Goal: Find specific page/section

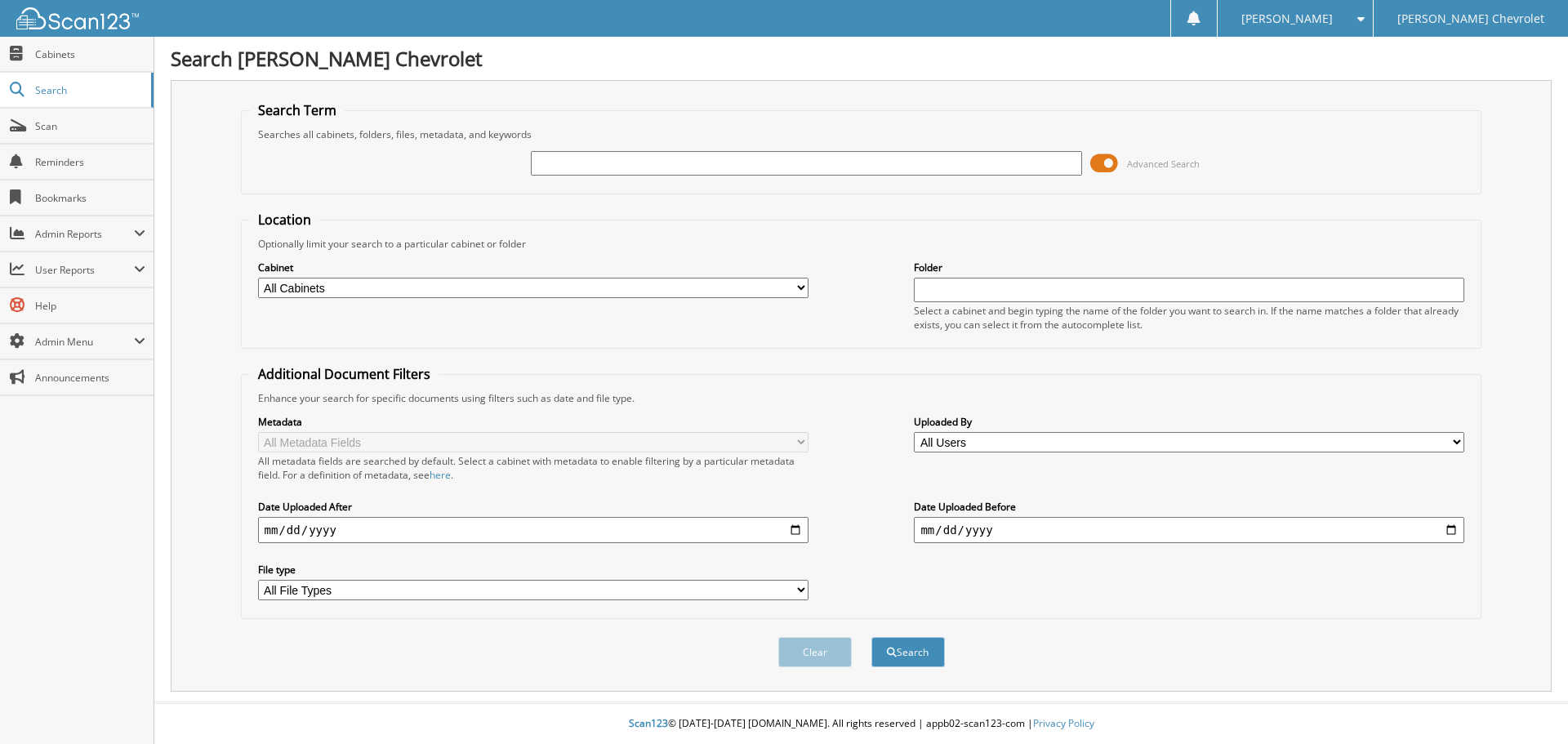
click at [698, 156] on input "text" at bounding box center [807, 163] width 551 height 25
type input "t6916"
click at [903, 645] on button "Search" at bounding box center [908, 652] width 73 height 31
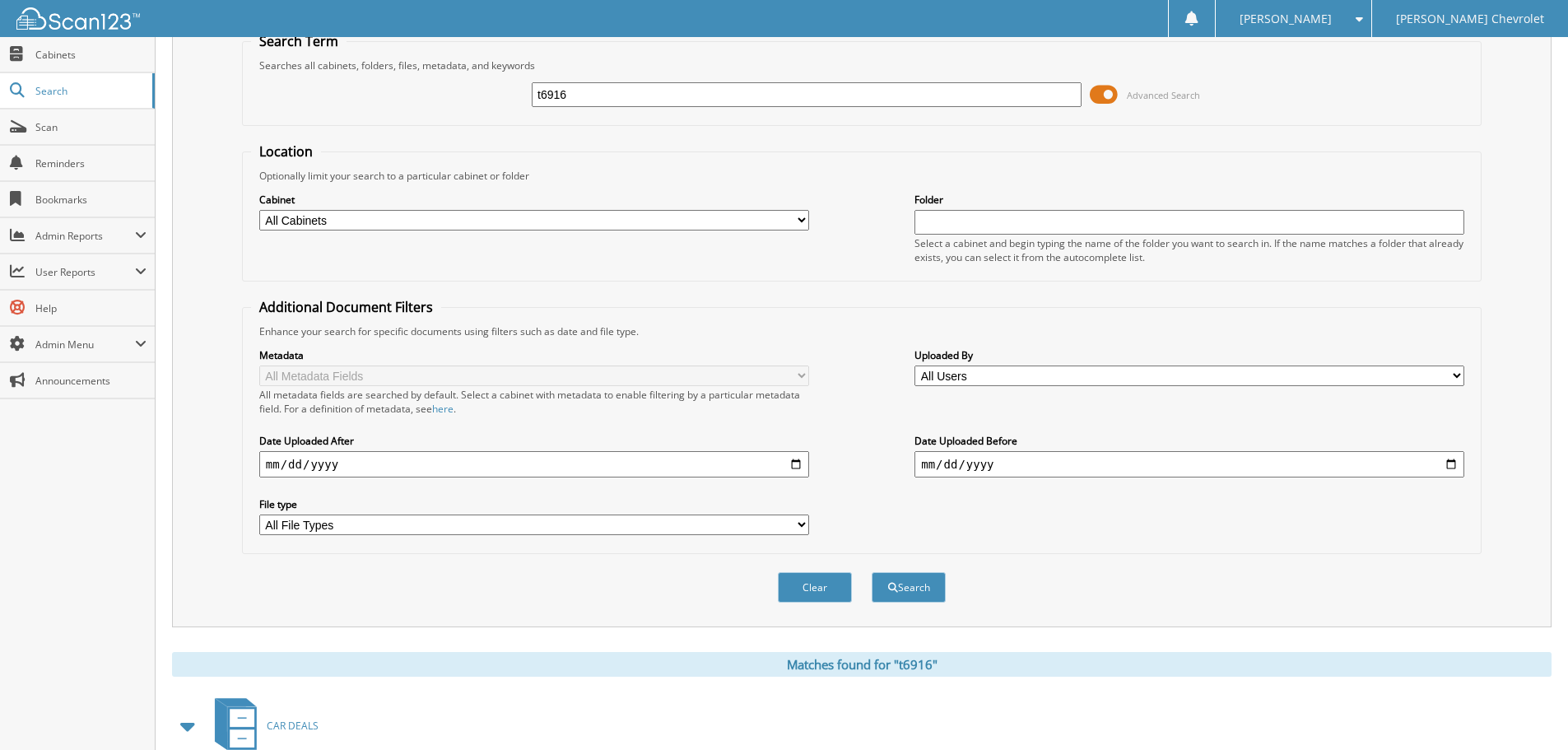
scroll to position [395, 0]
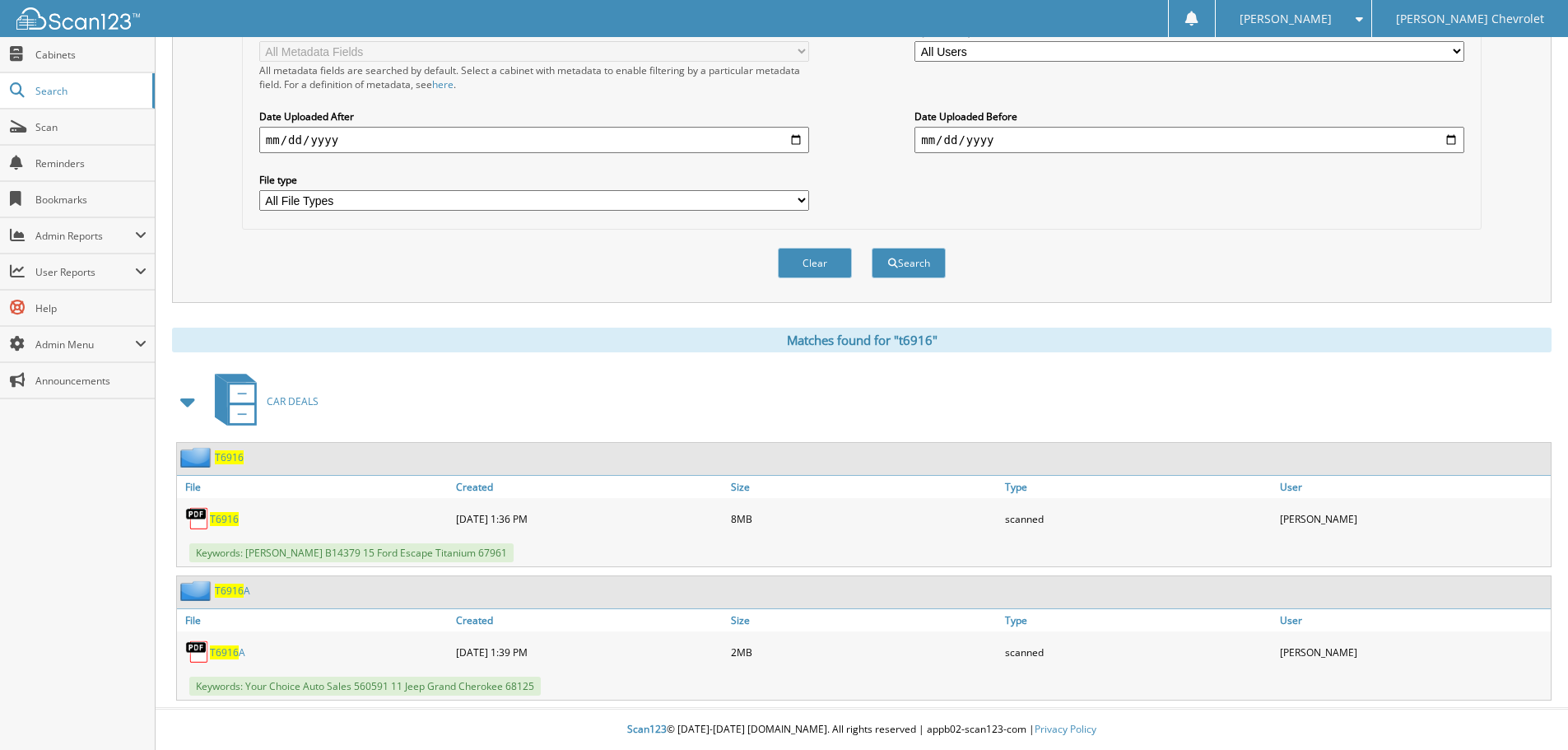
click at [226, 518] on span "T6916" at bounding box center [224, 519] width 29 height 14
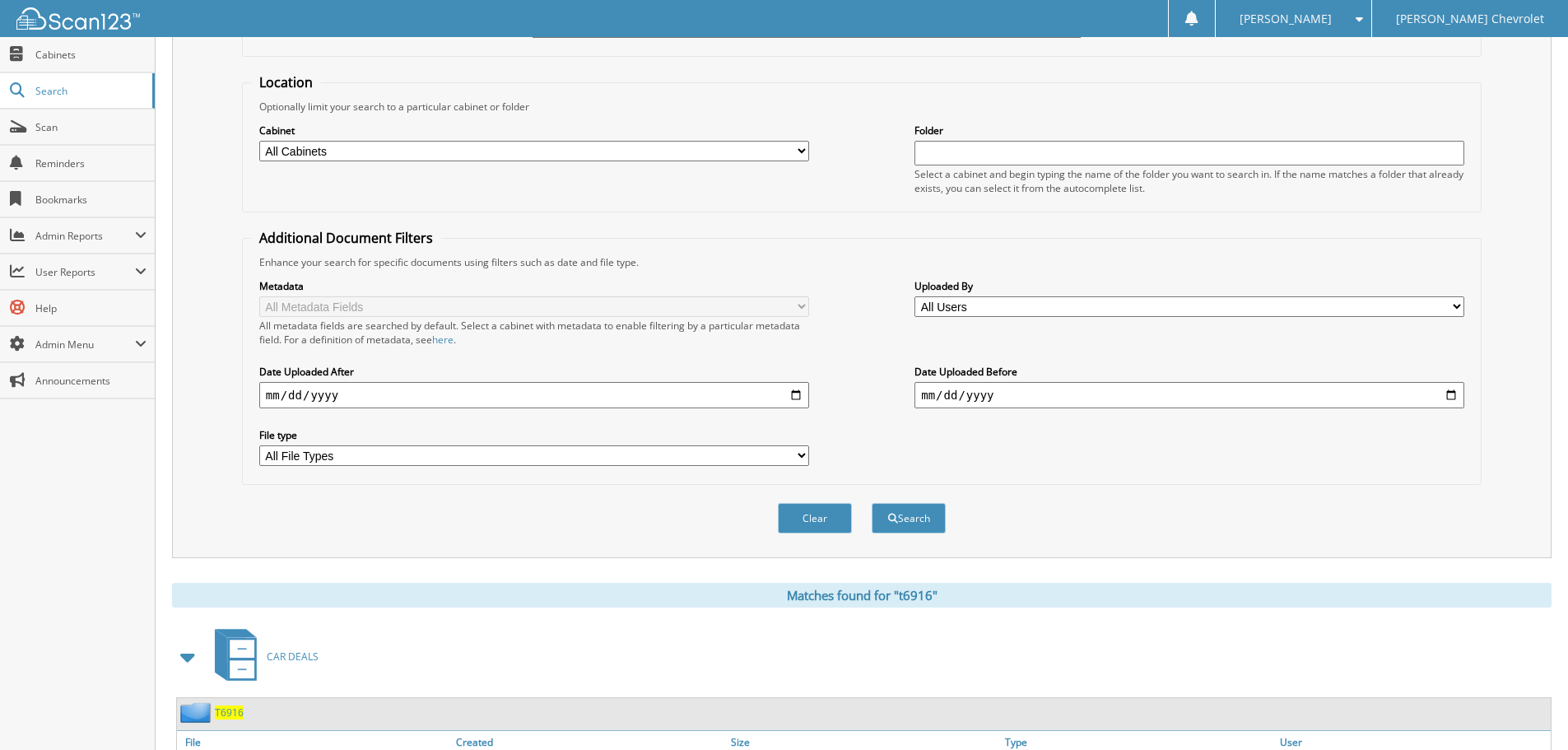
scroll to position [0, 0]
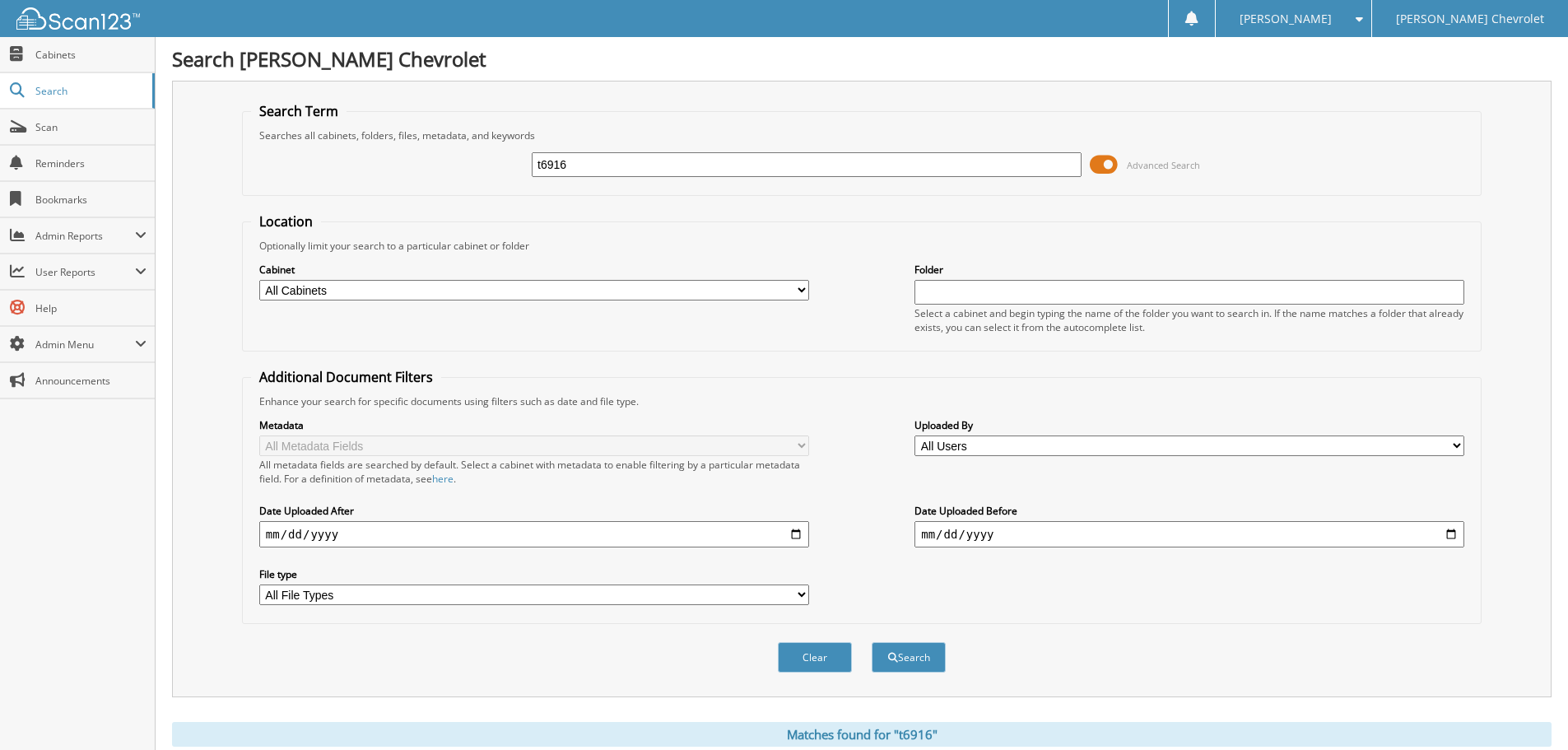
drag, startPoint x: 629, startPoint y: 170, endPoint x: 458, endPoint y: 169, distance: 171.0
click at [458, 169] on div "t6916 Advanced Search" at bounding box center [862, 165] width 1222 height 45
type input "t6921"
click at [871, 642] on button "Search" at bounding box center [908, 657] width 74 height 31
